Goal: Navigation & Orientation: Find specific page/section

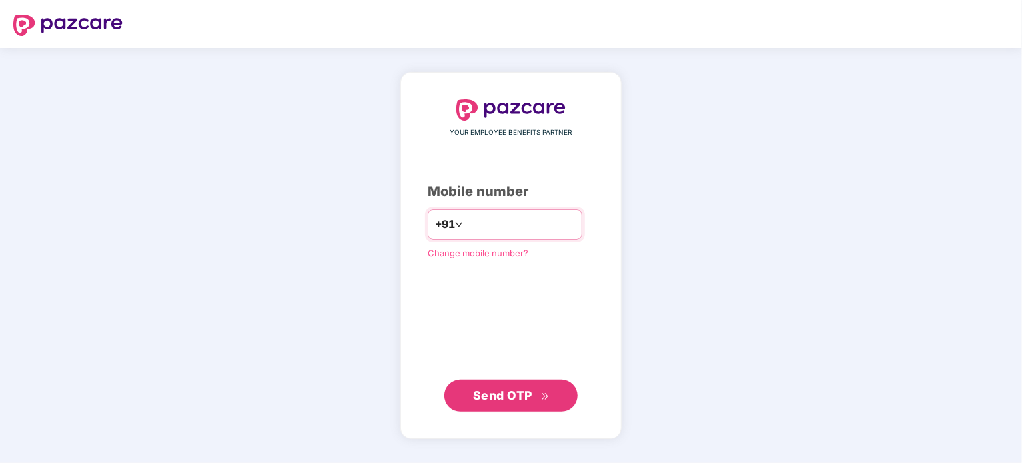
click at [466, 226] on input "********" at bounding box center [520, 224] width 109 height 21
type input "**********"
click at [497, 398] on span "Send OTP" at bounding box center [502, 395] width 59 height 14
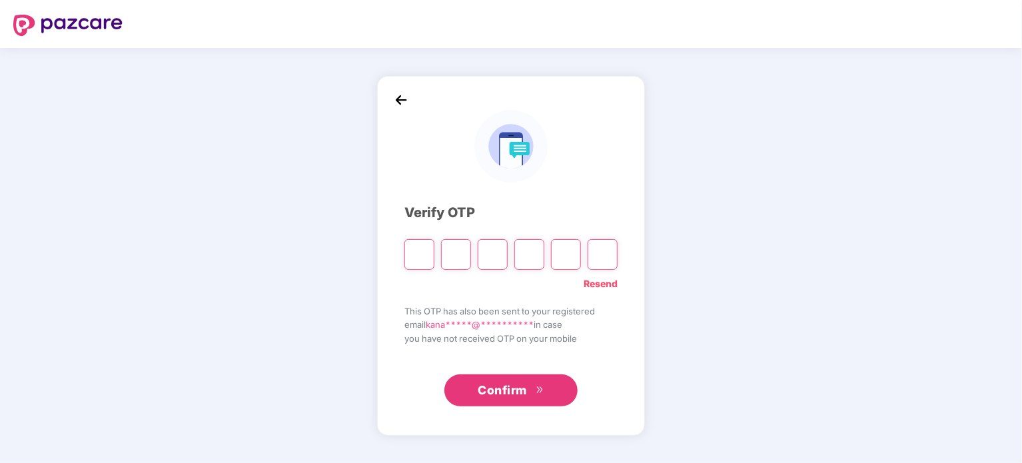
type input "*"
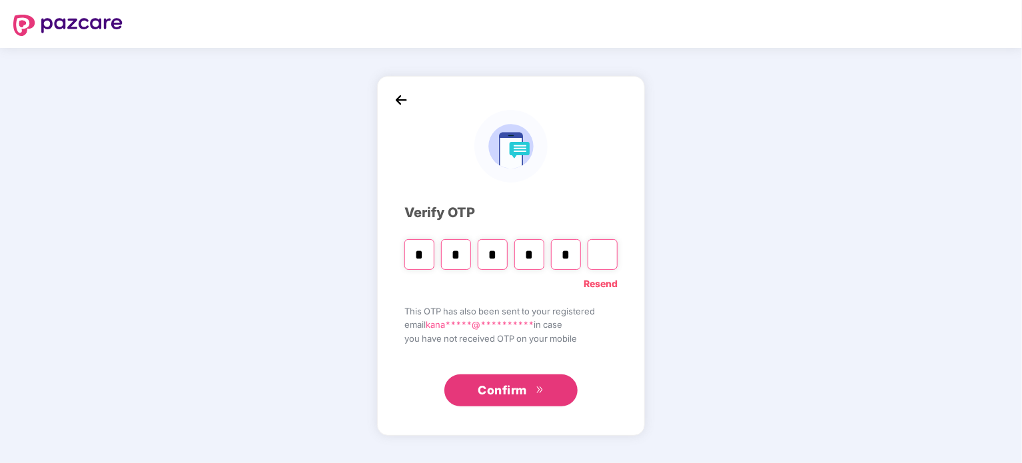
type input "*"
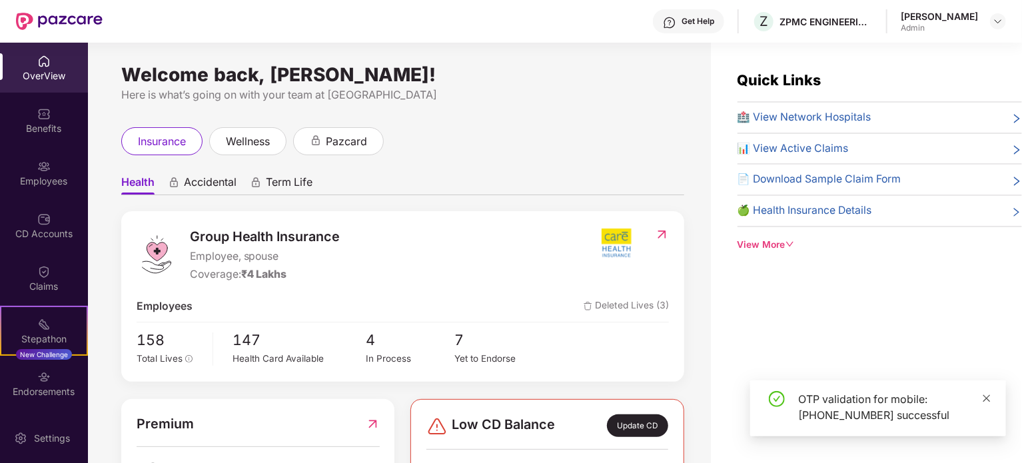
click at [988, 399] on icon "close" at bounding box center [987, 398] width 7 height 7
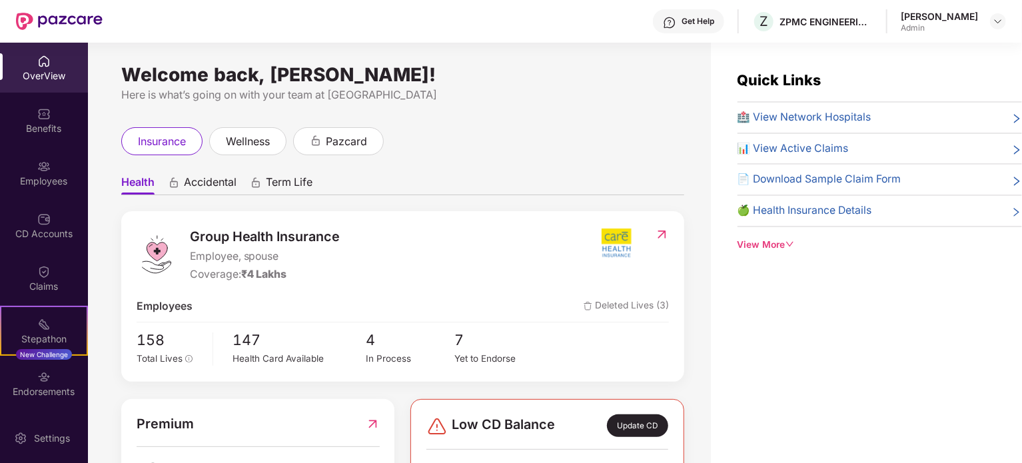
click at [634, 309] on span "Deleted Lives (3)" at bounding box center [626, 307] width 85 height 17
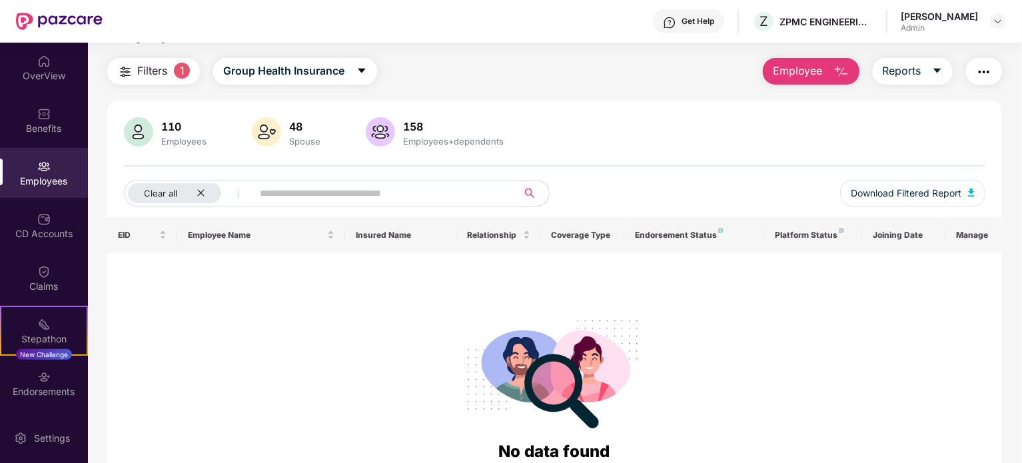
scroll to position [91, 0]
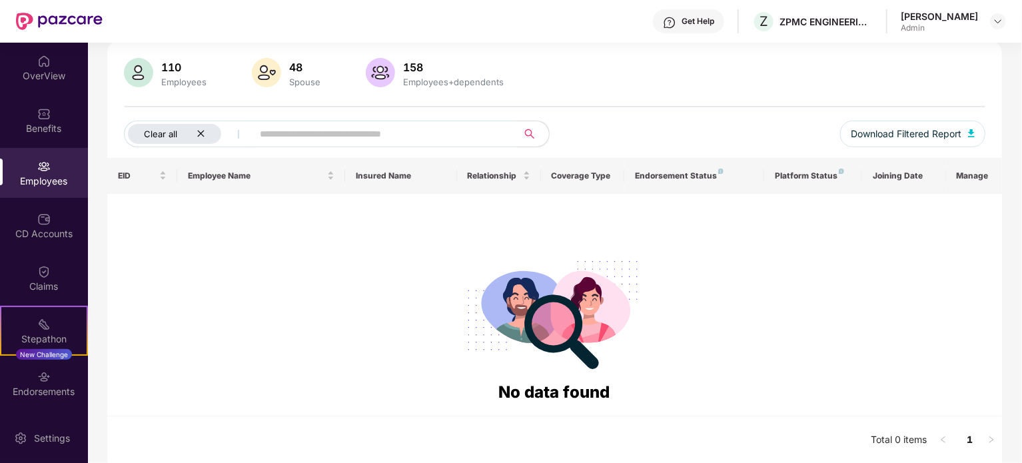
click at [205, 130] on div "Clear all" at bounding box center [174, 134] width 93 height 20
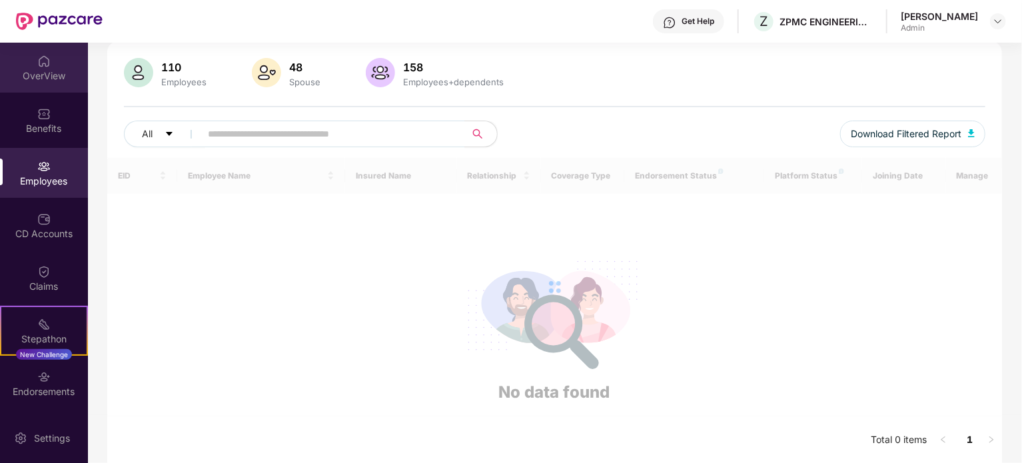
click at [47, 69] on div "OverView" at bounding box center [44, 75] width 88 height 13
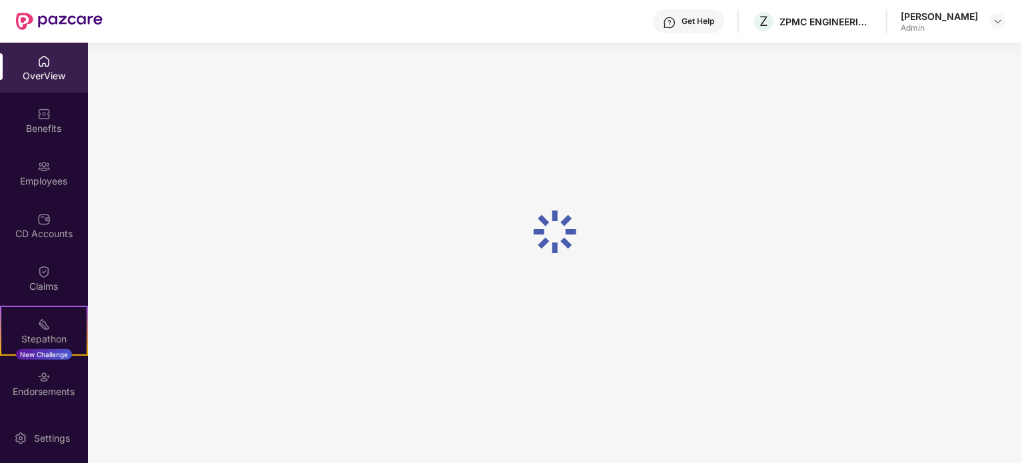
scroll to position [43, 0]
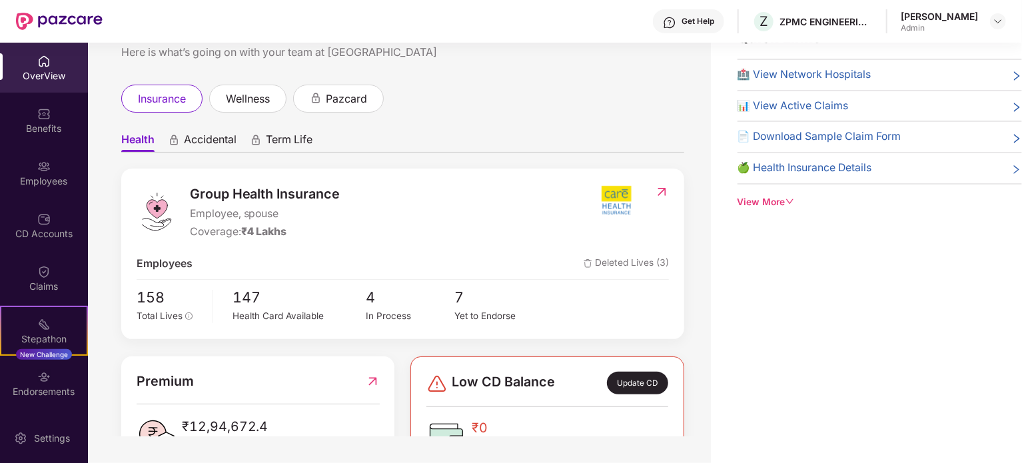
click at [623, 263] on span "Deleted Lives (3)" at bounding box center [626, 264] width 85 height 17
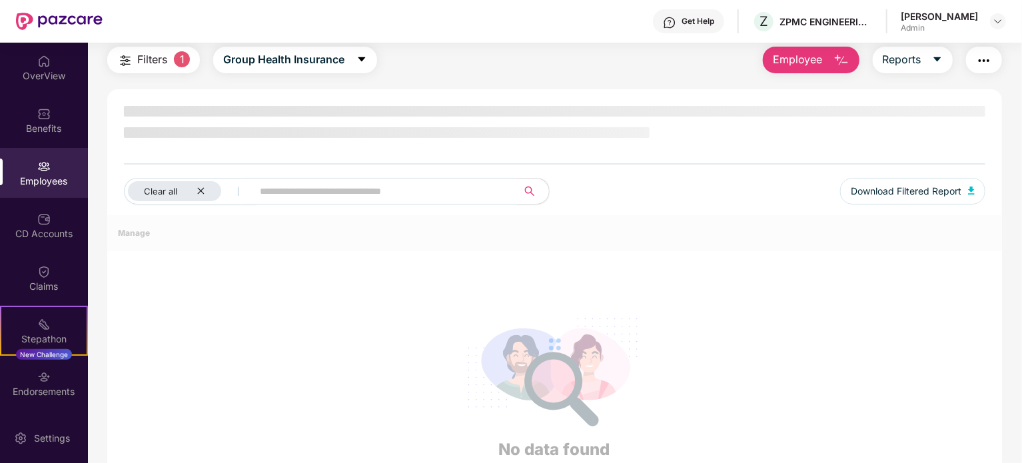
scroll to position [91, 0]
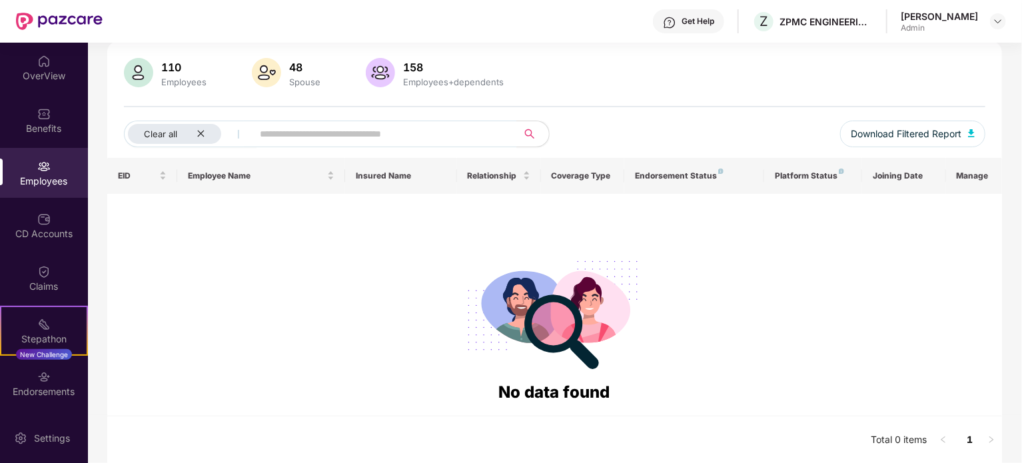
click at [160, 82] on div "Employees" at bounding box center [184, 82] width 51 height 11
click at [131, 77] on img at bounding box center [138, 72] width 29 height 29
click at [48, 79] on div "OverView" at bounding box center [44, 75] width 88 height 13
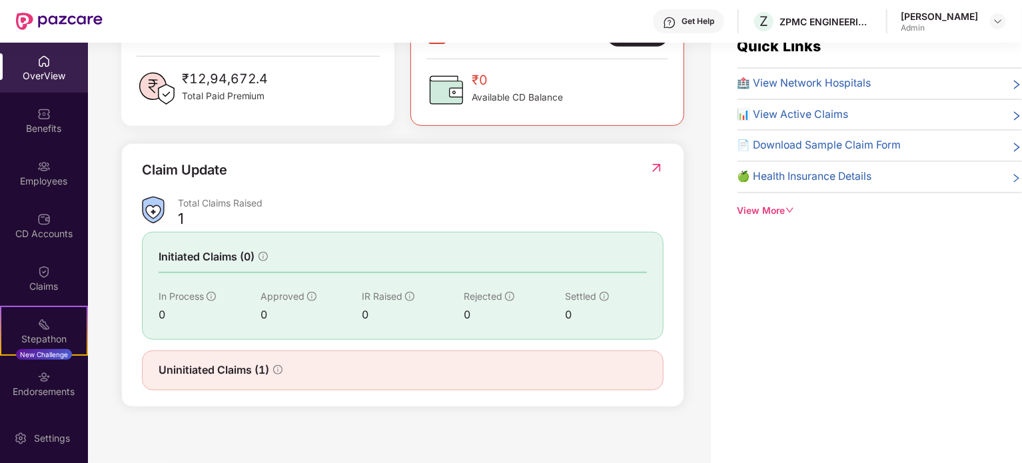
scroll to position [43, 0]
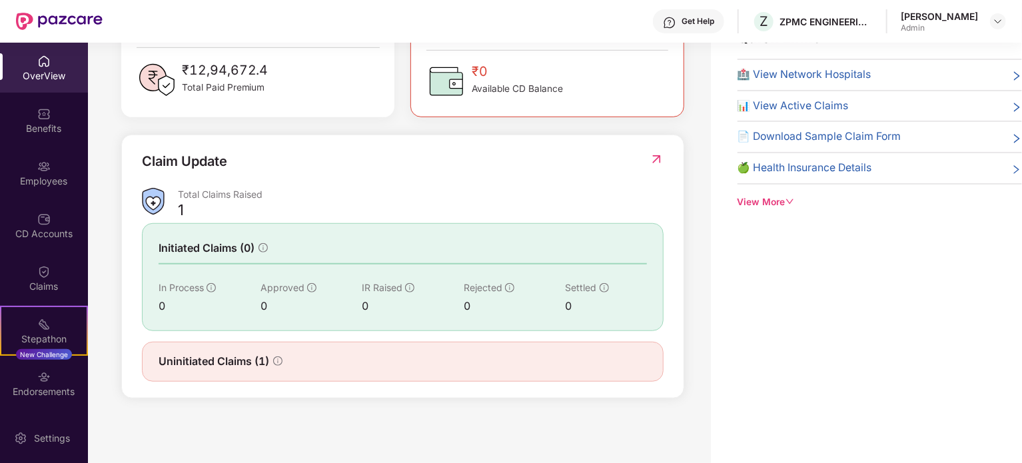
click at [284, 363] on div "Uninitiated Claims (1)" at bounding box center [403, 361] width 489 height 17
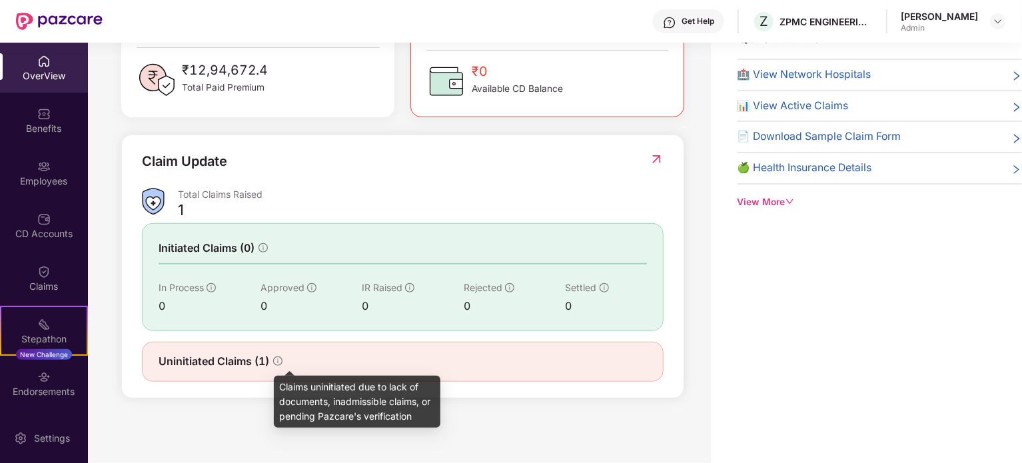
click at [275, 357] on icon "info-circle" at bounding box center [277, 361] width 9 height 9
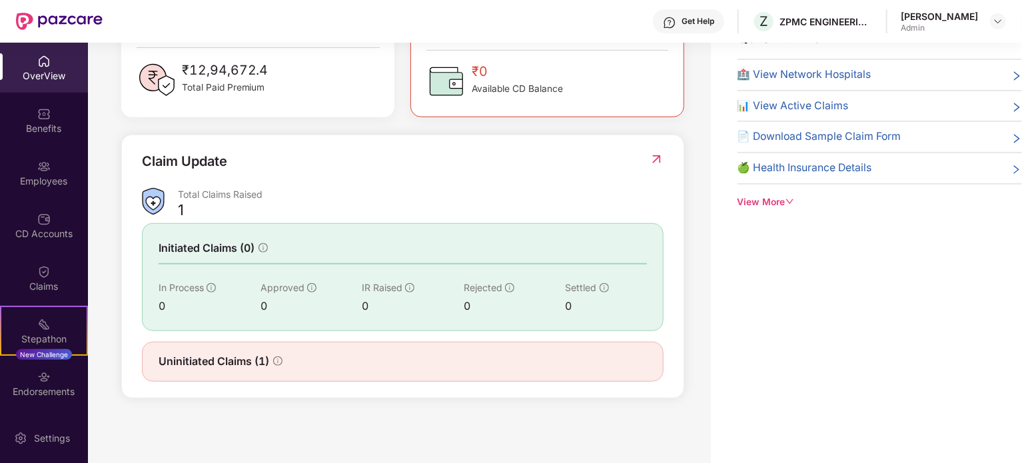
click at [207, 367] on span "Uninitiated Claims (1)" at bounding box center [214, 361] width 111 height 17
click at [210, 363] on span "Uninitiated Claims (1)" at bounding box center [214, 361] width 111 height 17
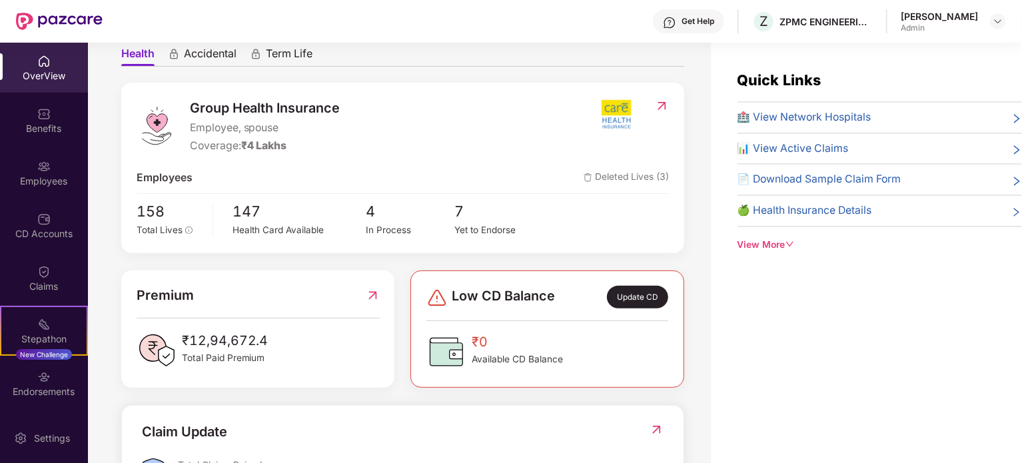
scroll to position [133, 0]
